Goal: Task Accomplishment & Management: Use online tool/utility

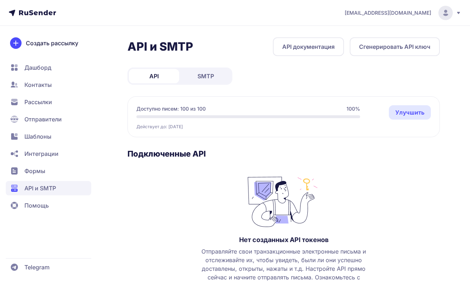
click at [212, 75] on span "SMTP" at bounding box center [206, 76] width 17 height 9
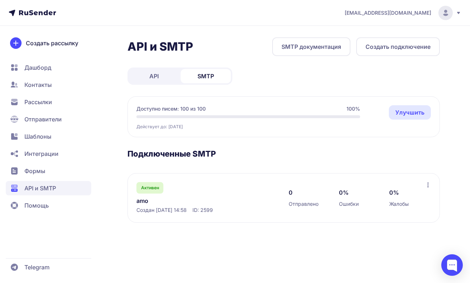
click at [427, 185] on icon at bounding box center [428, 185] width 6 height 6
click at [290, 195] on div "0 Отправлено 0% Ошибки 0% Жалобы" at bounding box center [357, 198] width 137 height 32
click at [166, 191] on div "Активен amo Создан 04.09.2025, 14:58 ID: 2599" at bounding box center [206, 198] width 138 height 32
click at [147, 190] on span "Активен" at bounding box center [150, 188] width 18 height 6
click at [152, 205] on link "amo" at bounding box center [206, 200] width 138 height 9
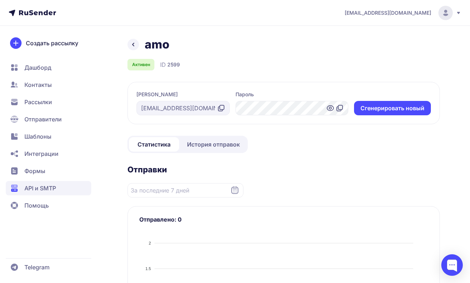
click at [399, 11] on span "[EMAIL_ADDRESS][DOMAIN_NAME]" at bounding box center [388, 12] width 87 height 7
click at [246, 47] on div "amo" at bounding box center [284, 44] width 313 height 14
click at [130, 45] on icon at bounding box center [133, 44] width 9 height 9
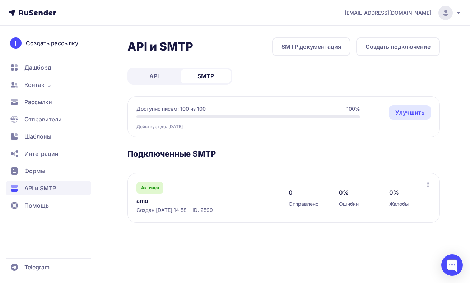
scroll to position [14, 0]
click at [180, 182] on div "Активен amo Создан 04.09.2025, 14:58 ID: 2599" at bounding box center [206, 198] width 138 height 32
click at [426, 182] on icon at bounding box center [428, 185] width 6 height 6
click at [280, 181] on div "Активен amo Создан 04.09.2025, 14:58 ID: 2599 0 Отправлено 0% Ошибки 0% Жалобы …" at bounding box center [284, 198] width 313 height 50
click at [180, 182] on div "Активен amo Создан 04.09.2025, 14:58 ID: 2599" at bounding box center [206, 198] width 138 height 32
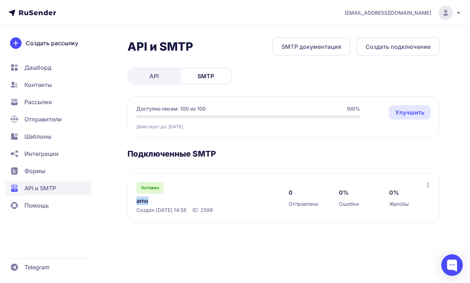
click at [180, 182] on div "Активен amo Создан 04.09.2025, 14:58 ID: 2599" at bounding box center [206, 198] width 138 height 32
click at [147, 196] on link "amo" at bounding box center [206, 200] width 138 height 9
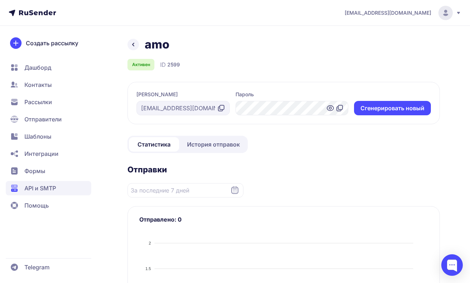
click at [226, 107] on icon at bounding box center [221, 108] width 9 height 9
click at [344, 107] on icon at bounding box center [340, 108] width 9 height 9
click at [45, 137] on span "Шаблоны" at bounding box center [37, 136] width 27 height 9
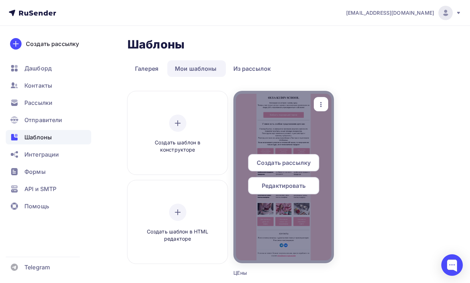
click at [319, 104] on icon "button" at bounding box center [321, 104] width 9 height 9
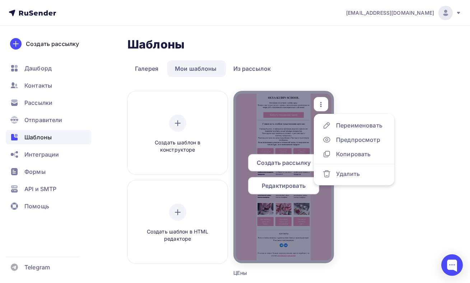
click at [296, 133] on div at bounding box center [283, 177] width 100 height 172
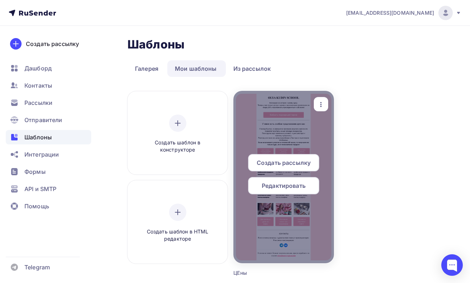
click at [315, 118] on div at bounding box center [283, 177] width 100 height 172
click at [320, 106] on icon "button" at bounding box center [321, 104] width 9 height 9
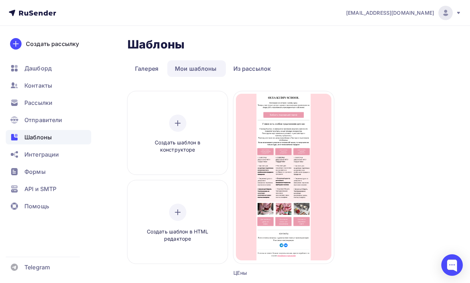
click at [361, 106] on div "Создать шаблон в конструкторе Создать шаблон в HTML редакторе Создать рассылку …" at bounding box center [284, 192] width 313 height 203
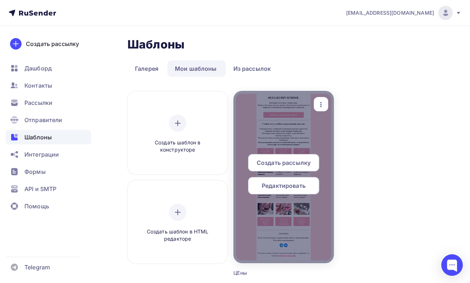
click at [309, 121] on div at bounding box center [283, 177] width 100 height 172
click at [321, 101] on icon "button" at bounding box center [321, 104] width 9 height 9
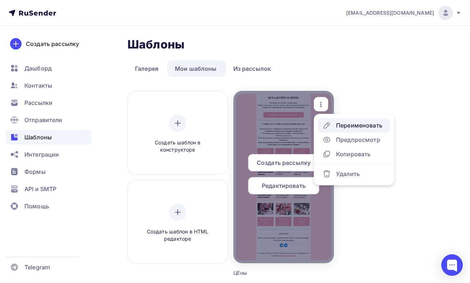
click at [349, 121] on div "Переименовать" at bounding box center [359, 125] width 46 height 9
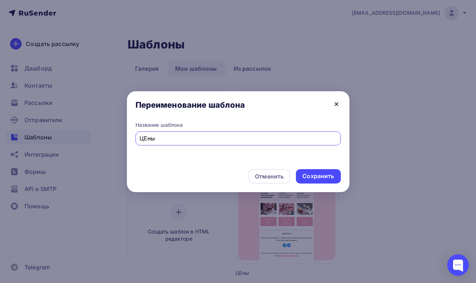
click at [334, 105] on icon at bounding box center [336, 104] width 9 height 9
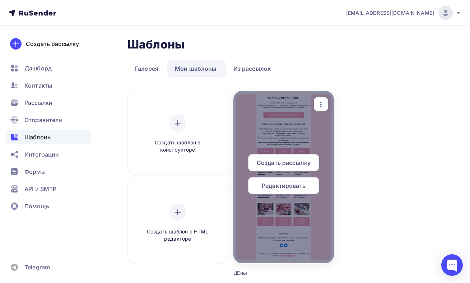
click at [295, 185] on span "Редактировать" at bounding box center [284, 185] width 44 height 9
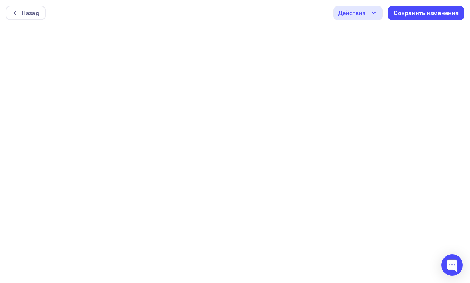
click at [369, 11] on div "Действия" at bounding box center [358, 13] width 50 height 14
